Goal: Task Accomplishment & Management: Complete application form

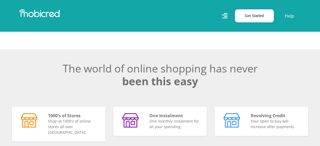
click at [254, 21] on button "Get Started" at bounding box center [254, 15] width 39 height 13
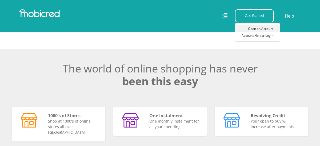
click at [254, 29] on link "Open an Account" at bounding box center [257, 28] width 44 height 7
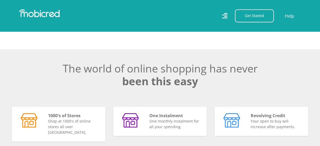
scroll to position [0, 285]
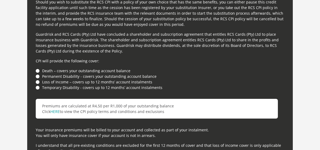
scroll to position [1476, 0]
